Goal: Navigation & Orientation: Find specific page/section

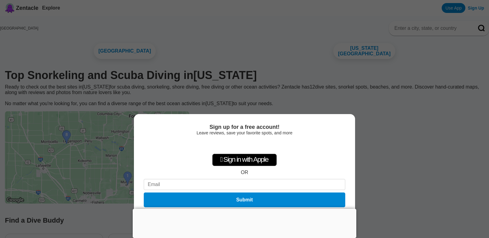
click at [245, 209] on div at bounding box center [245, 209] width 224 height 0
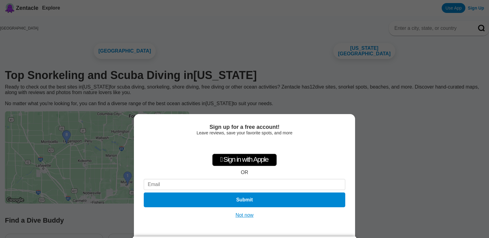
click at [243, 214] on button "Not now" at bounding box center [245, 215] width 22 height 6
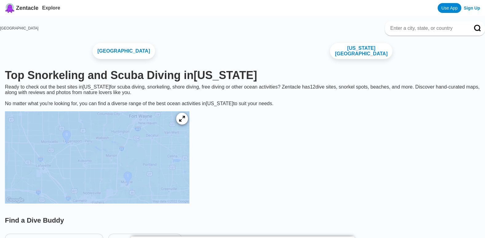
click at [185, 122] on icon at bounding box center [182, 119] width 6 height 6
